Goal: Check status

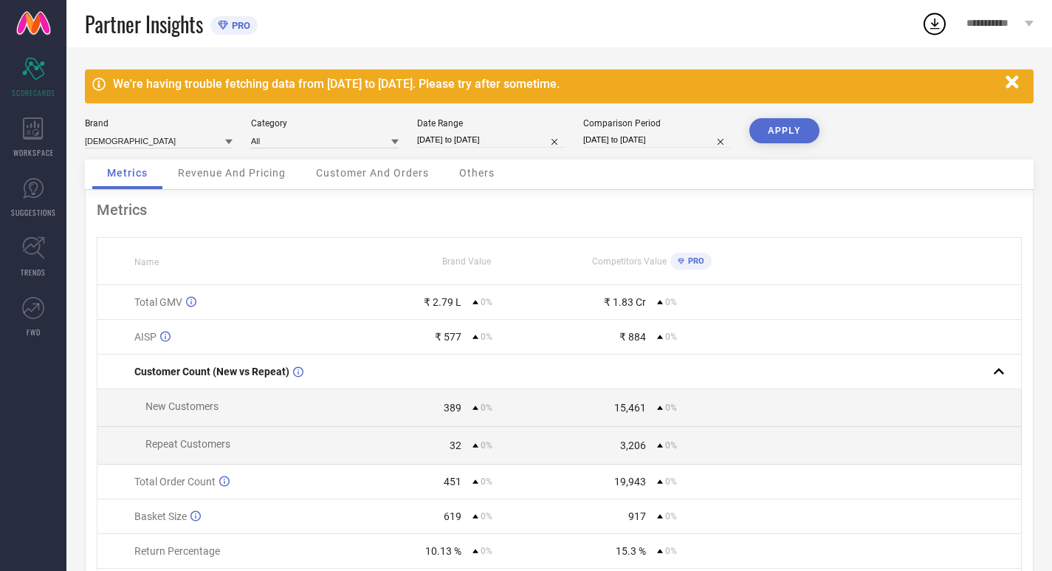
click at [502, 142] on input "[DATE] to [DATE]" at bounding box center [491, 140] width 148 height 16
select select "7"
select select "2025"
select select "8"
select select "2025"
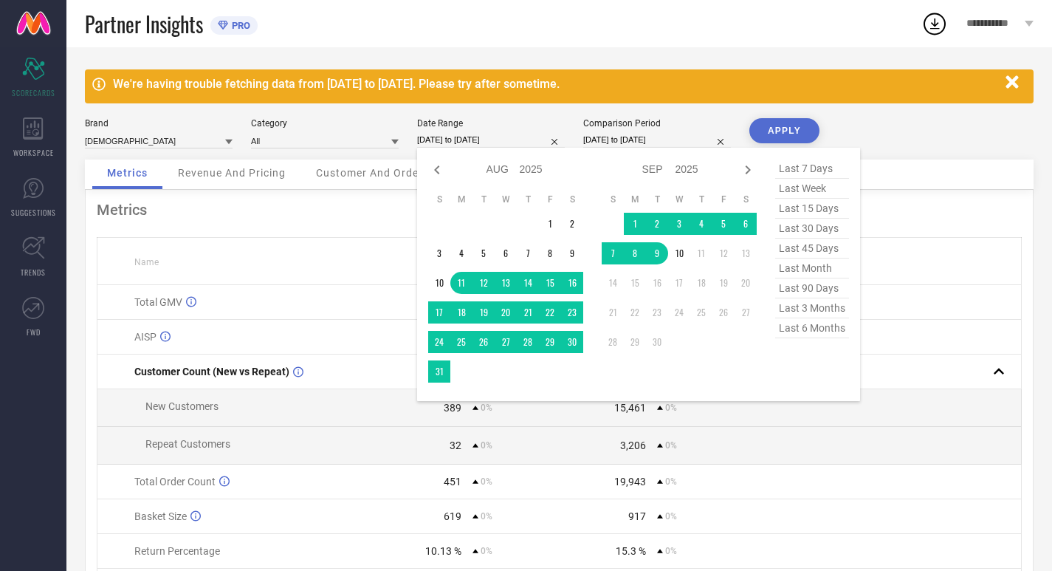
click at [807, 233] on span "last 30 days" at bounding box center [812, 229] width 74 height 20
type input "[DATE] to [DATE]"
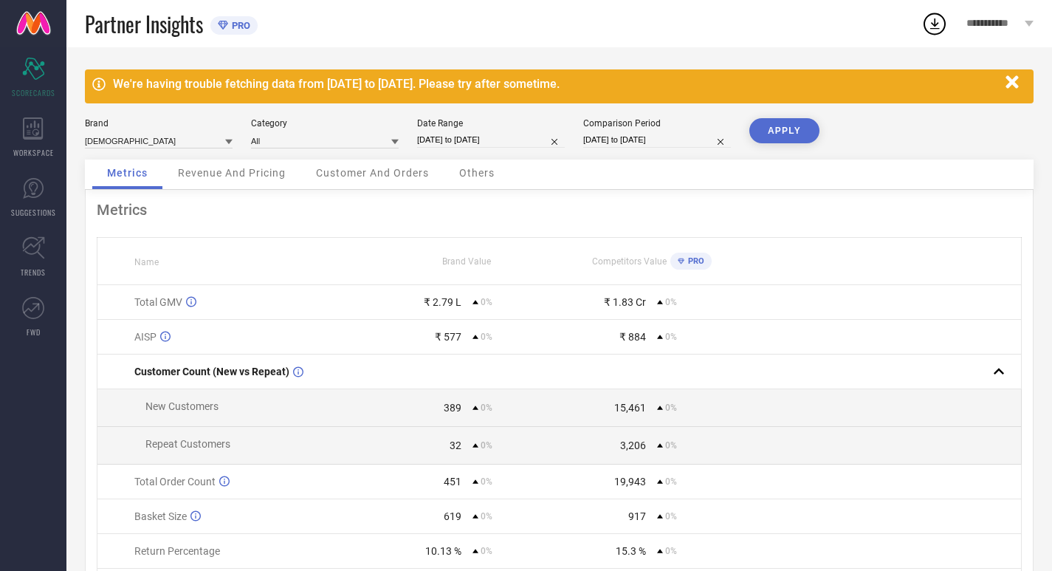
click at [684, 134] on input "[DATE] to [DATE]" at bounding box center [657, 140] width 148 height 16
select select "7"
select select "2025"
select select "8"
select select "2025"
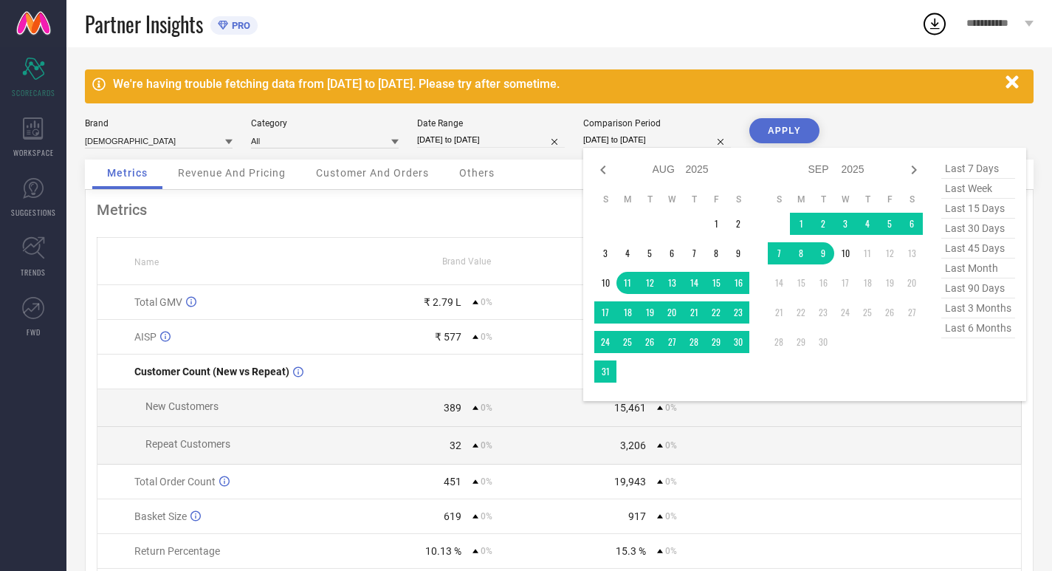
click at [955, 229] on span "last 30 days" at bounding box center [978, 229] width 74 height 20
type input "[DATE] to [DATE]"
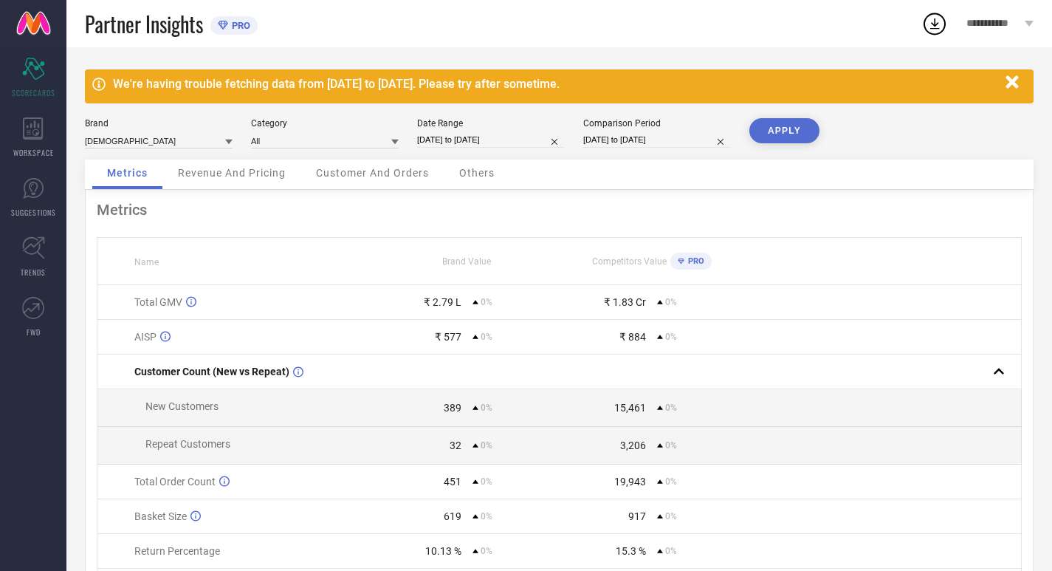
click at [784, 121] on button "APPLY" at bounding box center [784, 130] width 70 height 25
click at [202, 163] on div "Revenue And Pricing" at bounding box center [231, 174] width 137 height 30
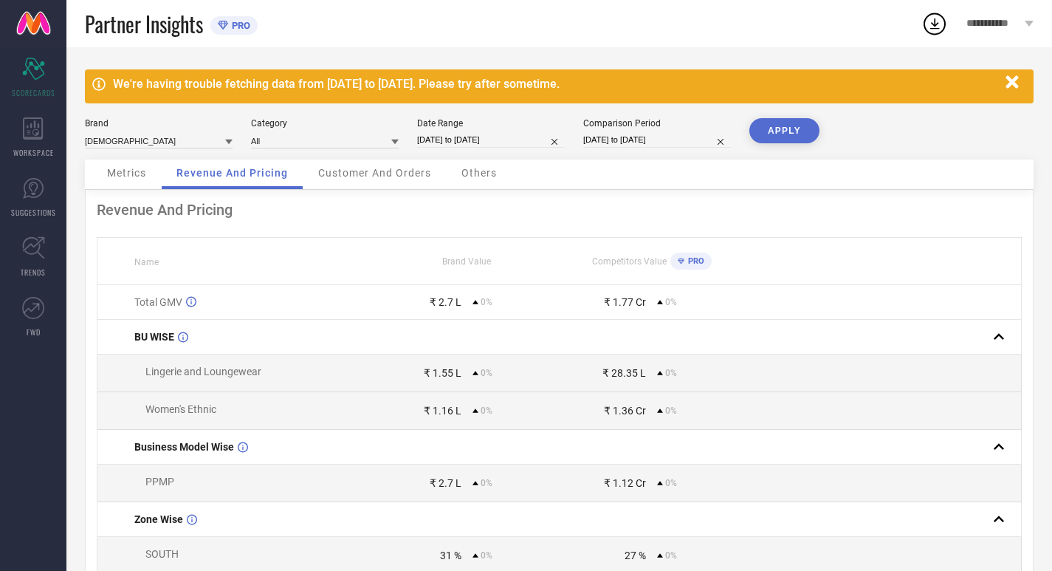
click at [344, 174] on span "Customer And Orders" at bounding box center [374, 173] width 113 height 12
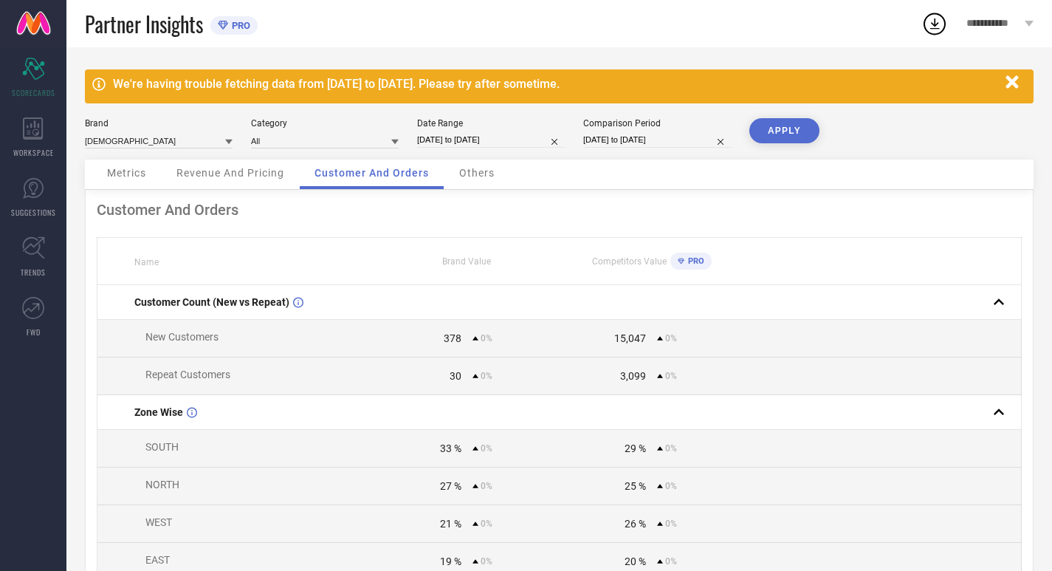
click at [479, 174] on span "Others" at bounding box center [476, 173] width 35 height 12
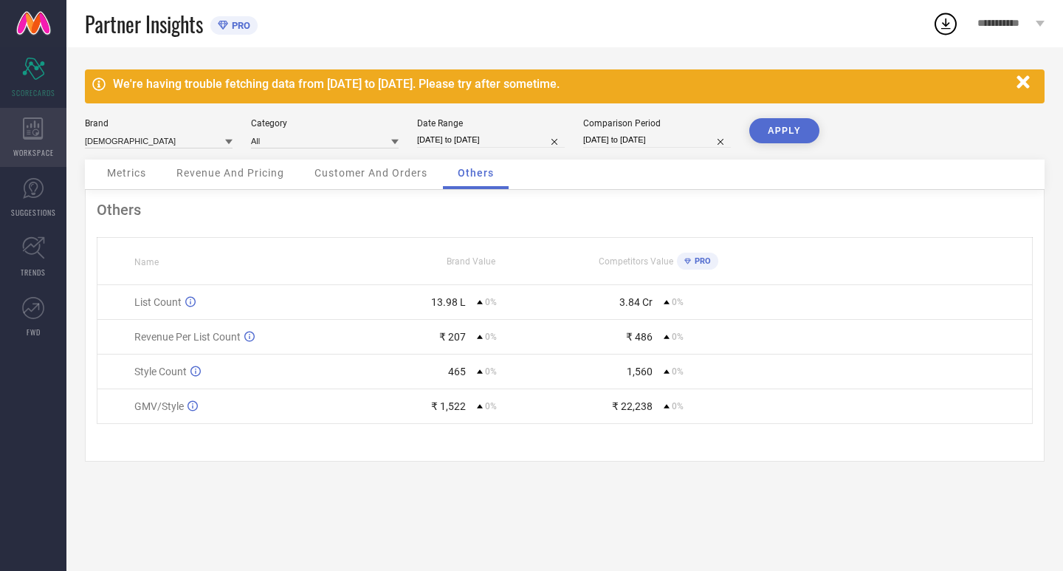
click at [44, 125] on div "WORKSPACE" at bounding box center [33, 137] width 66 height 59
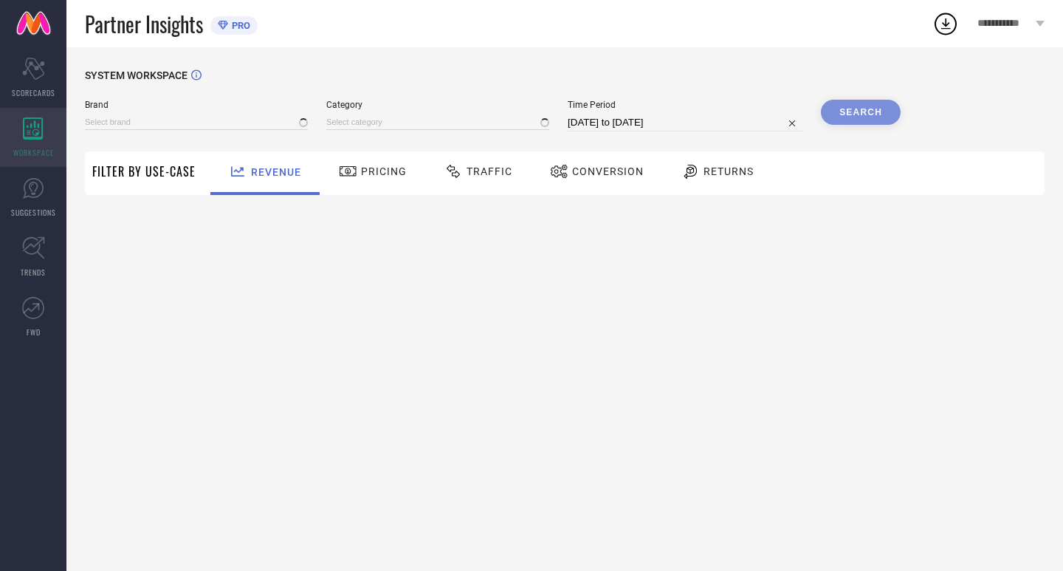
type input "[DEMOGRAPHIC_DATA]"
type input "All"
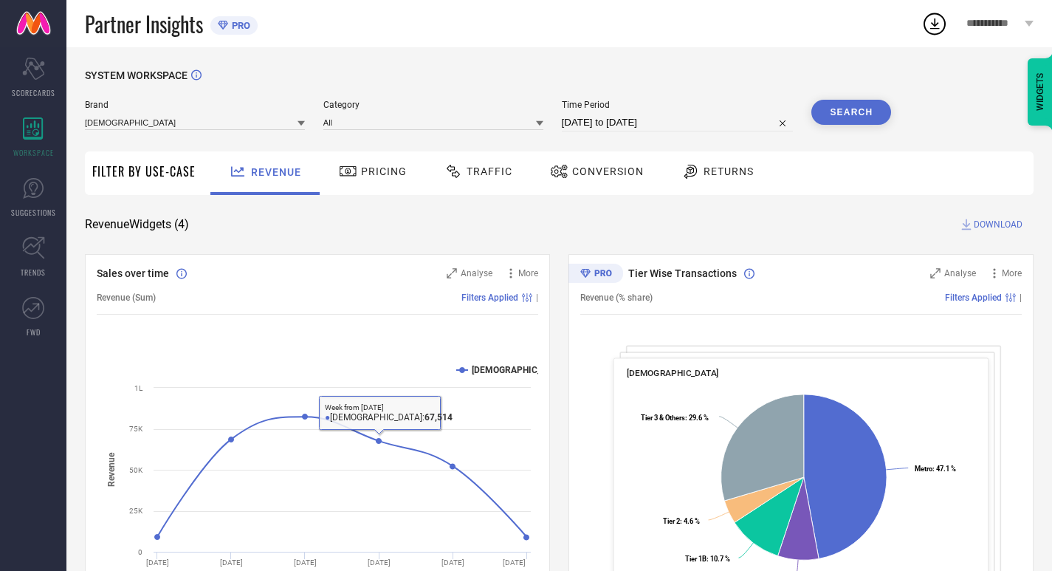
click at [383, 197] on div "SYSTEM WORKSPACE Brand INDIANRANG Category All Time Period [DATE] to [DATE] Sea…" at bounding box center [559, 539] width 949 height 941
click at [385, 171] on span "Pricing" at bounding box center [384, 171] width 46 height 12
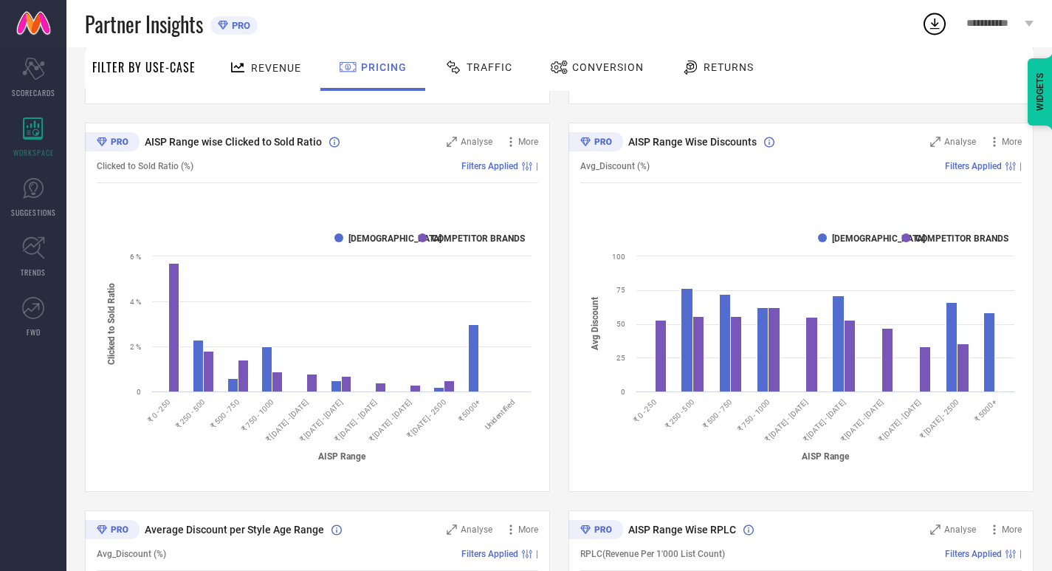
scroll to position [520, 0]
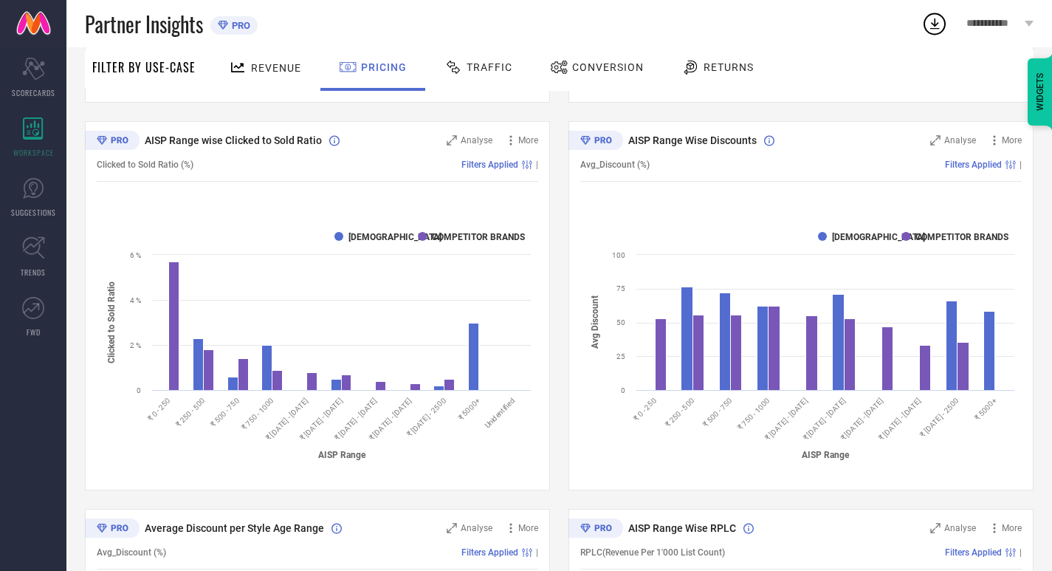
click at [478, 51] on div "Traffic" at bounding box center [478, 69] width 105 height 44
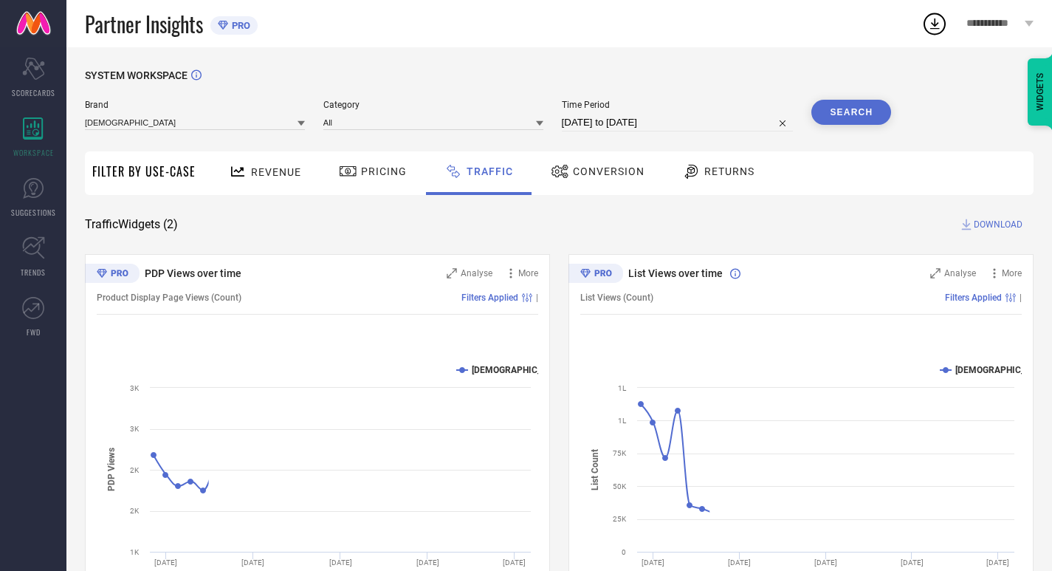
scroll to position [75, 0]
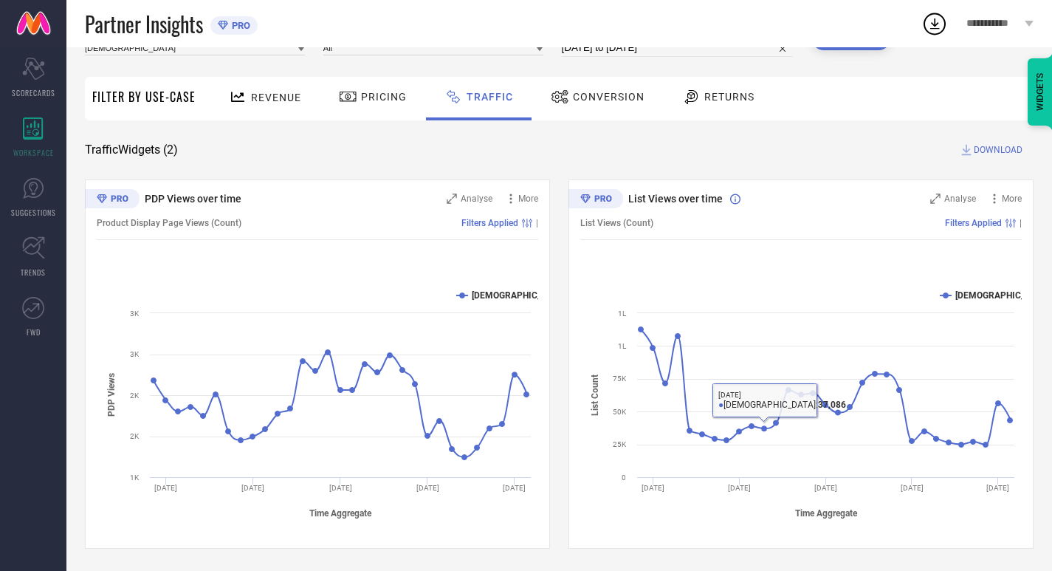
click at [611, 97] on span "Conversion" at bounding box center [609, 97] width 72 height 12
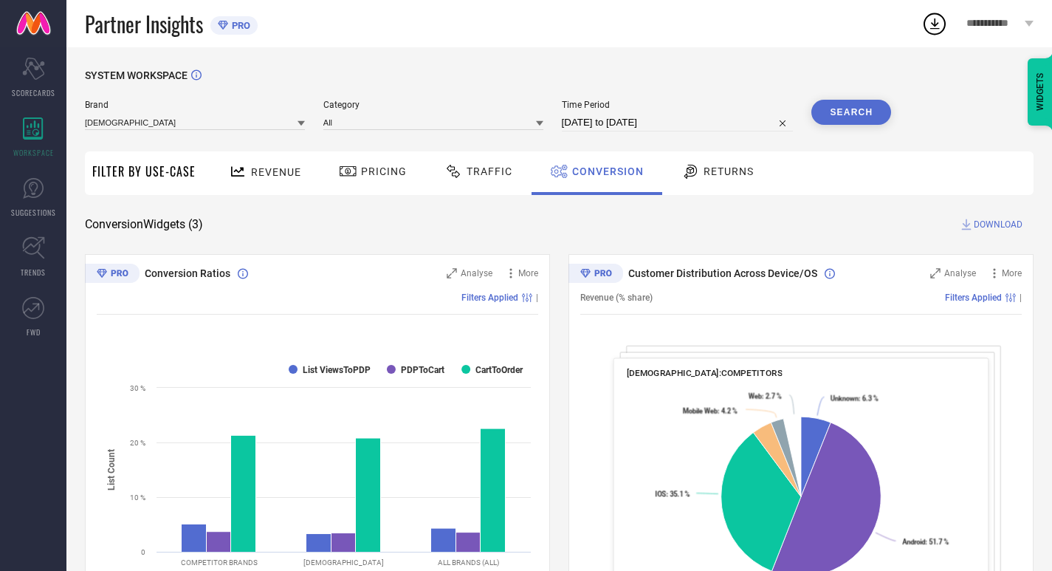
click at [630, 110] on span "Time Period" at bounding box center [678, 105] width 232 height 10
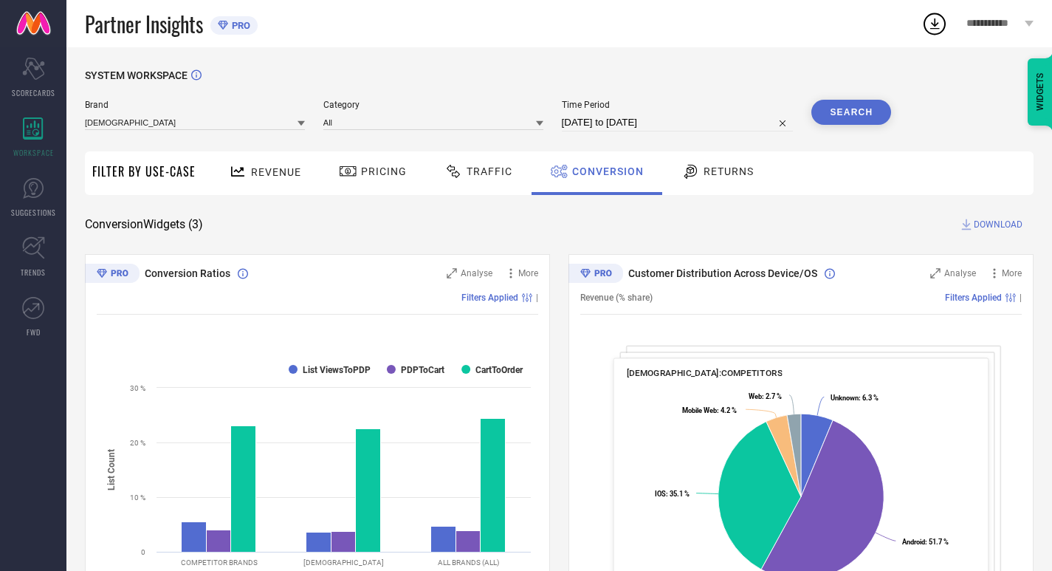
select select "7"
select select "2025"
select select "8"
select select "2025"
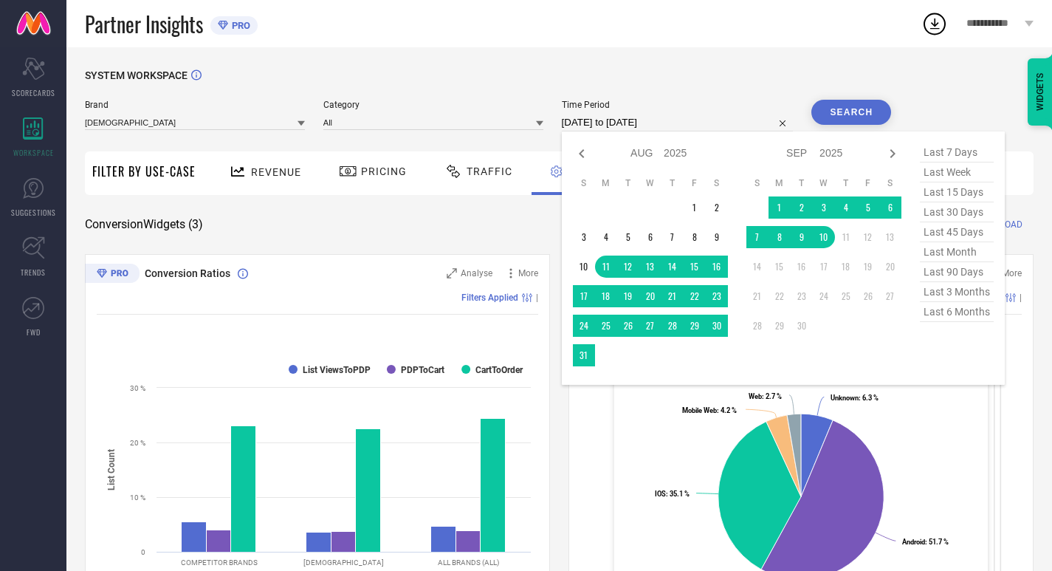
click at [636, 115] on input "[DATE] to [DATE]" at bounding box center [678, 123] width 232 height 18
click at [482, 243] on div "SYSTEM WORKSPACE Brand INDIANRANG Category All Time Period [DATE] to [DATE] Jan…" at bounding box center [559, 539] width 949 height 941
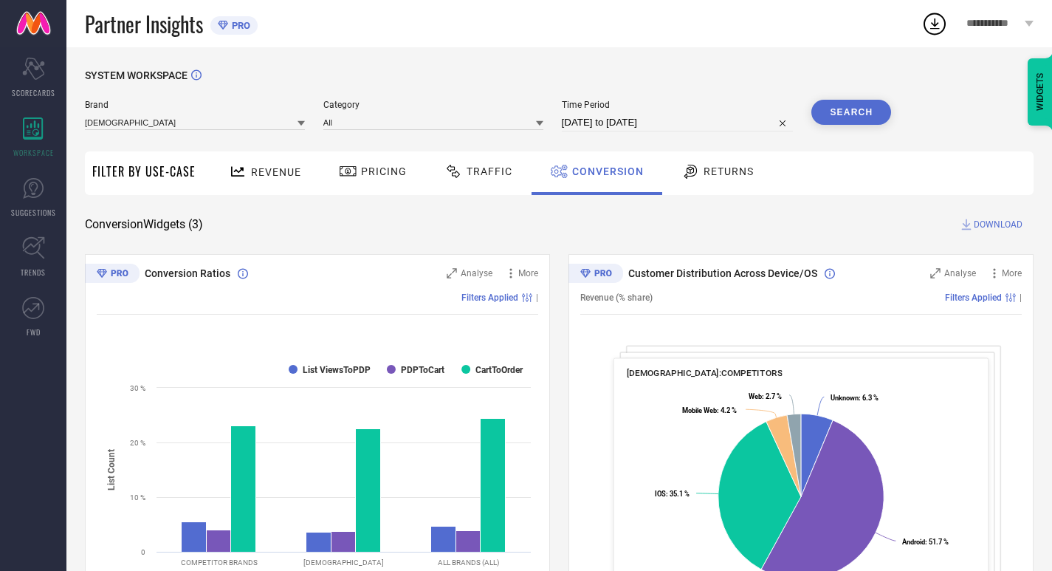
click at [720, 159] on div "Returns" at bounding box center [718, 171] width 80 height 25
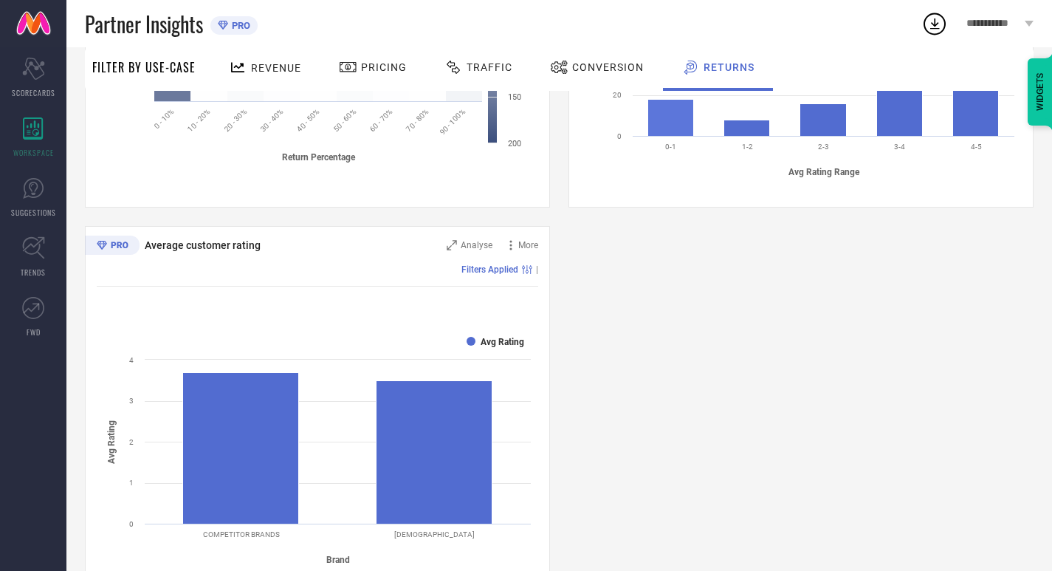
scroll to position [850, 0]
